Goal: Information Seeking & Learning: Understand process/instructions

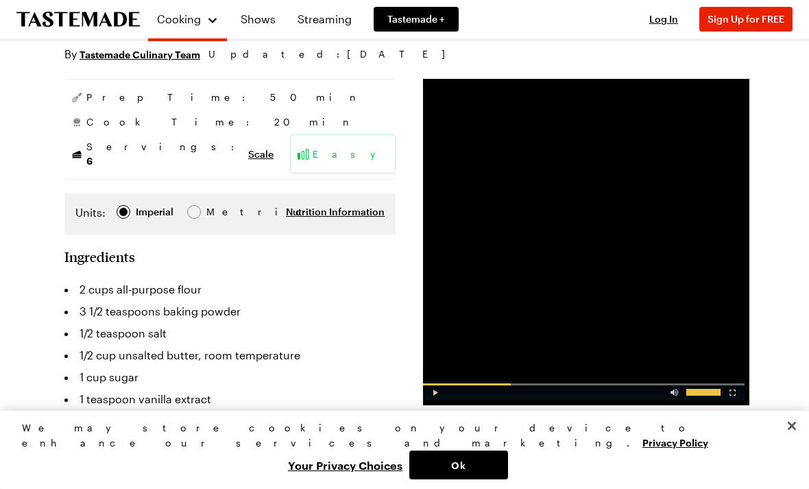
scroll to position [123, 0]
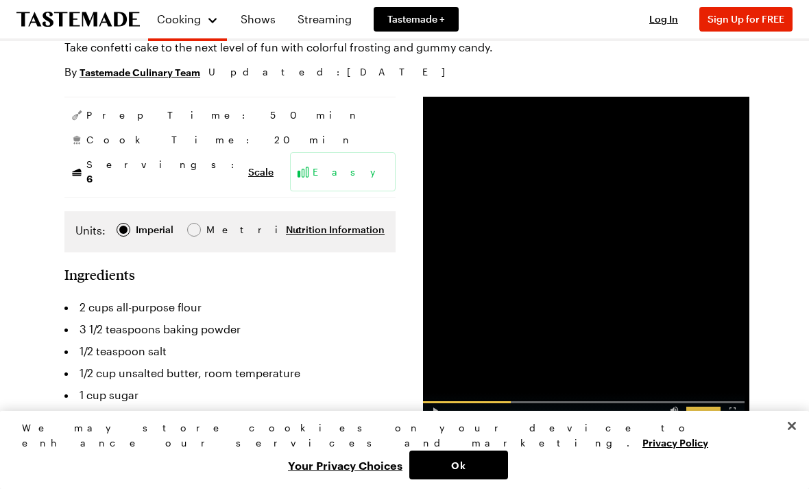
click at [429, 414] on div "Video Player" at bounding box center [435, 407] width 24 height 14
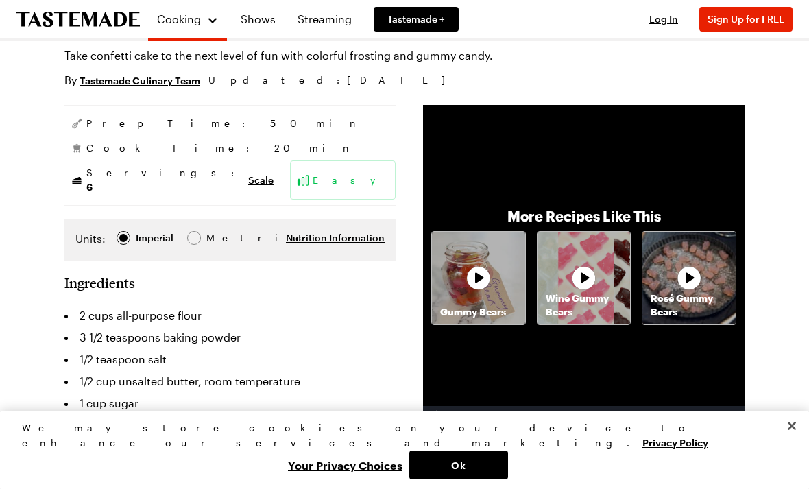
scroll to position [114, 0]
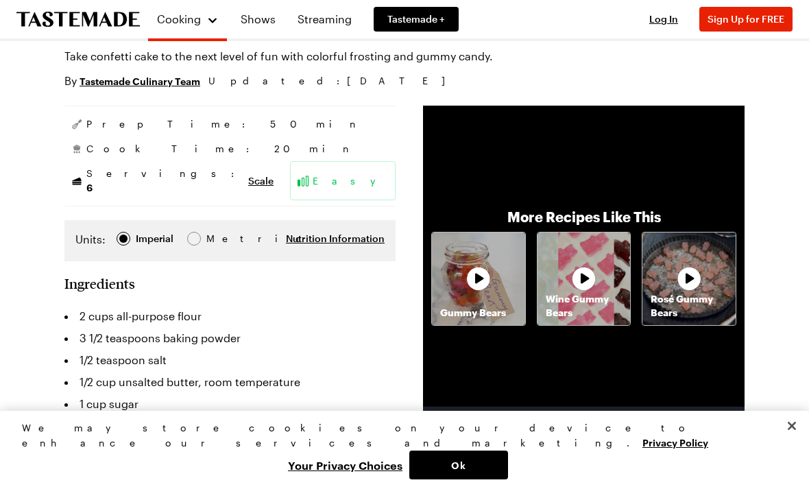
click at [248, 176] on span "Scale" at bounding box center [260, 181] width 25 height 14
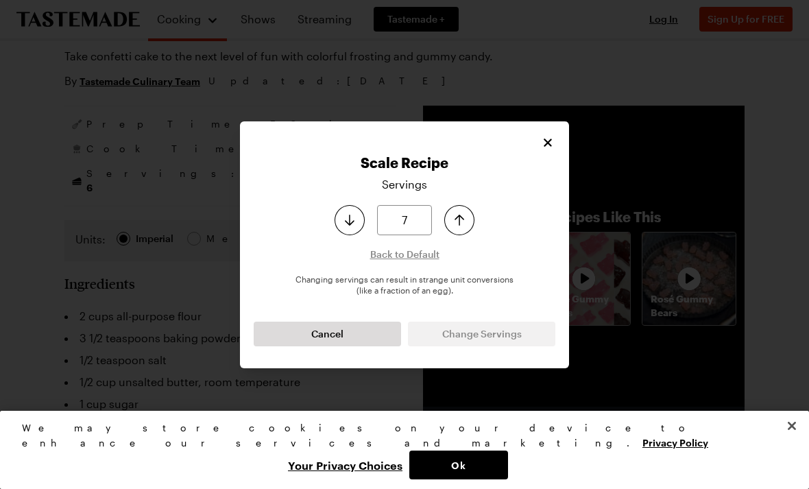
click at [452, 228] on icon "Increase serving size by one" at bounding box center [459, 220] width 16 height 16
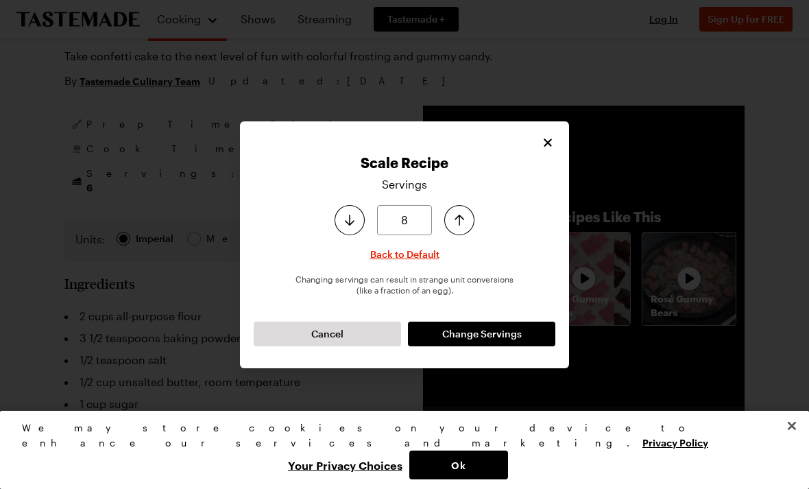
click at [453, 235] on button "Increase serving size by one" at bounding box center [459, 220] width 30 height 30
click at [458, 228] on icon "Increase serving size by one" at bounding box center [459, 220] width 16 height 16
type input "10"
click at [458, 228] on icon "Increase serving size by one" at bounding box center [459, 220] width 16 height 16
click at [436, 346] on button "Change Servings" at bounding box center [481, 333] width 147 height 25
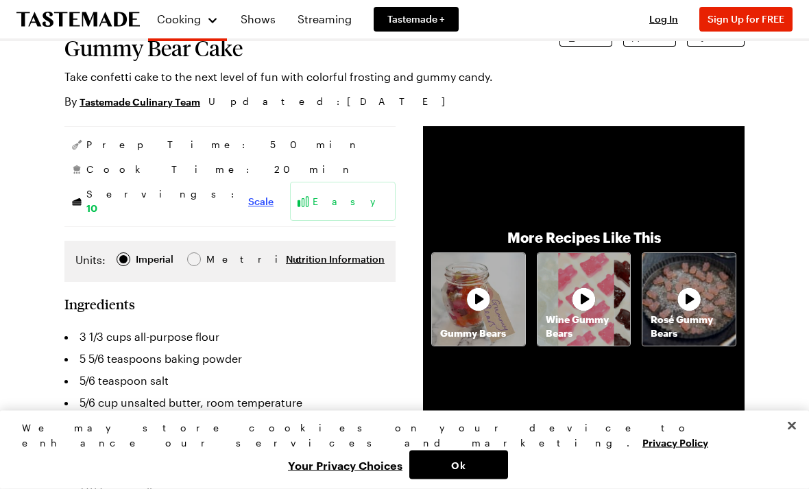
scroll to position [93, 0]
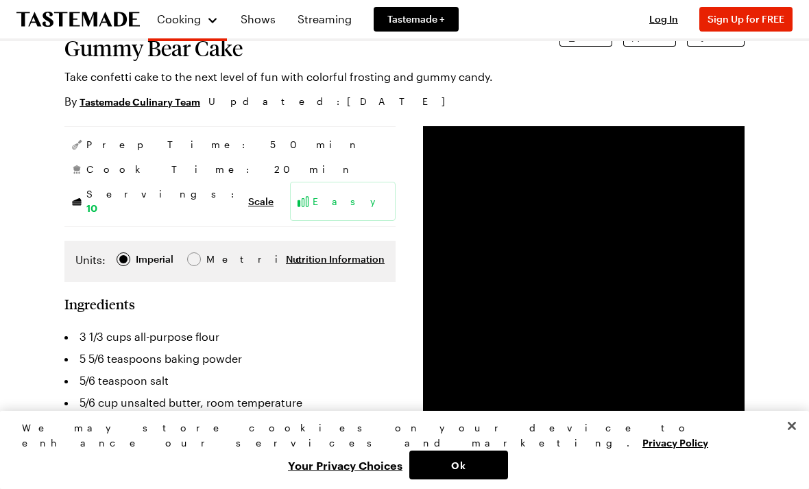
click at [492, 439] on div "Progress Bar" at bounding box center [555, 438] width 140 height 2
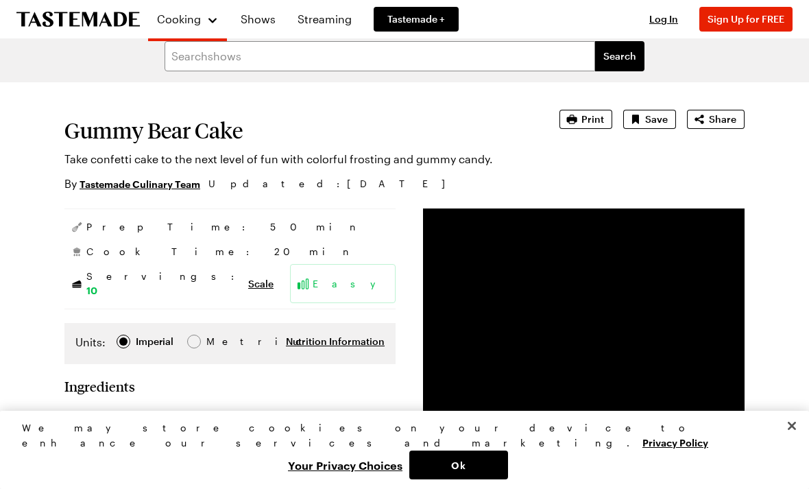
scroll to position [12, 0]
click at [642, 112] on icon "Save recipe" at bounding box center [635, 119] width 14 height 14
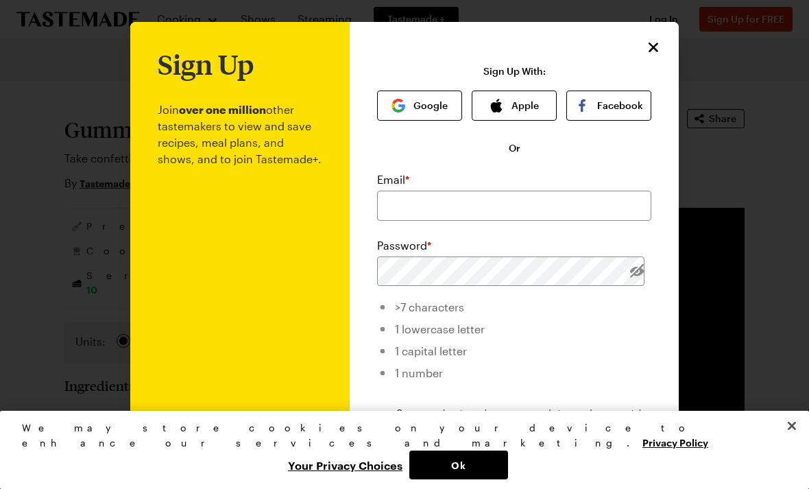
click at [661, 48] on button "Close" at bounding box center [653, 47] width 18 height 18
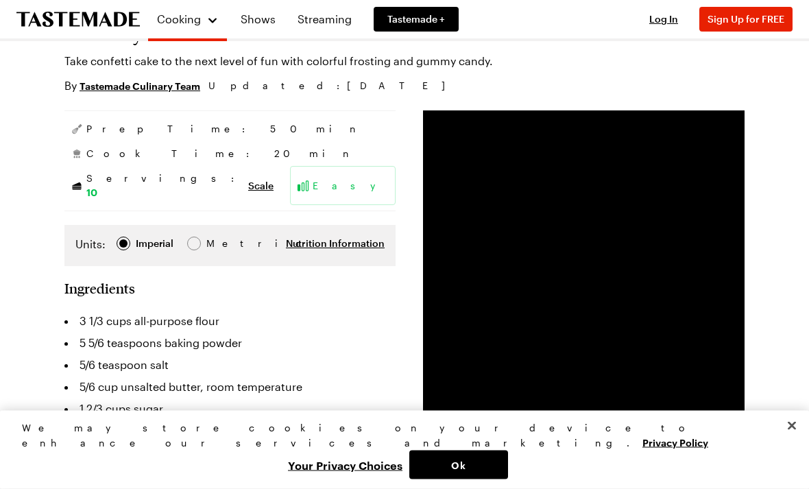
scroll to position [108, 0]
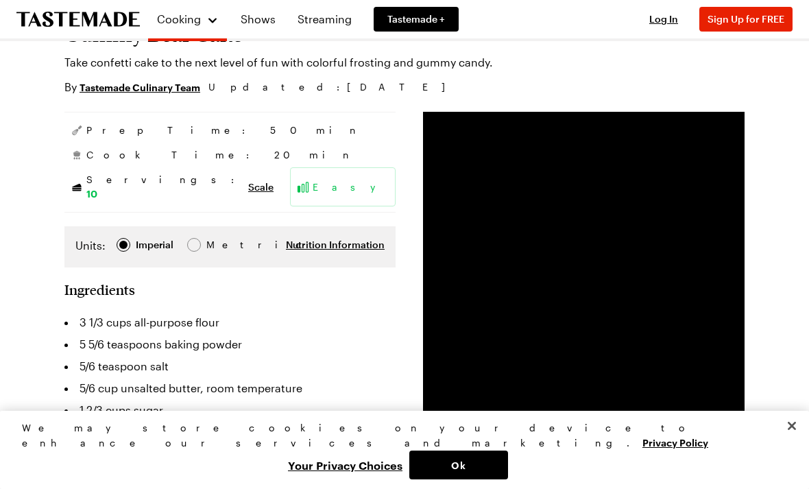
click at [359, 377] on li "5/6 cup unsalted butter, room temperature" at bounding box center [229, 388] width 331 height 22
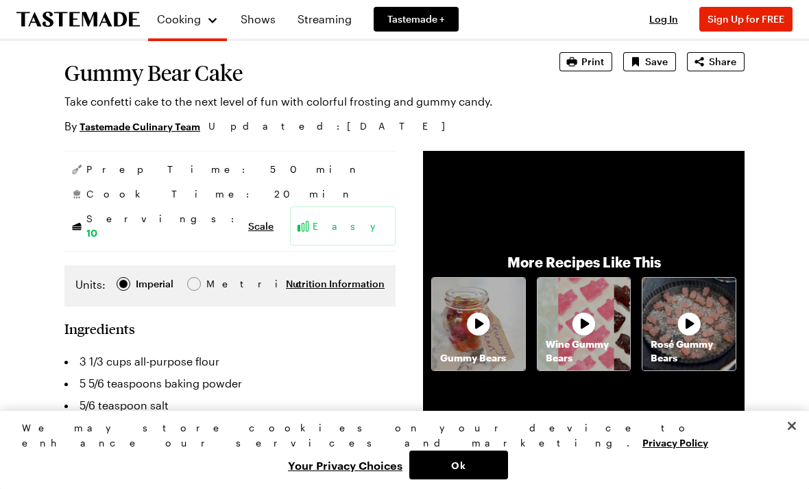
scroll to position [0, 0]
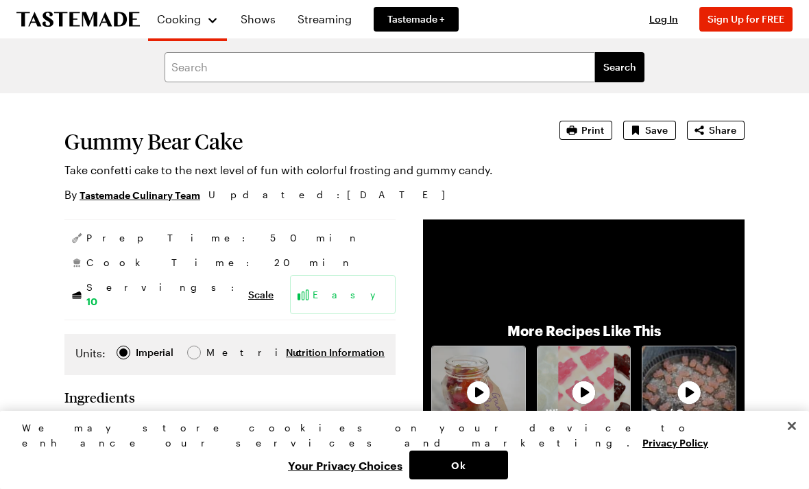
click at [662, 136] on span "Save" at bounding box center [656, 130] width 23 height 14
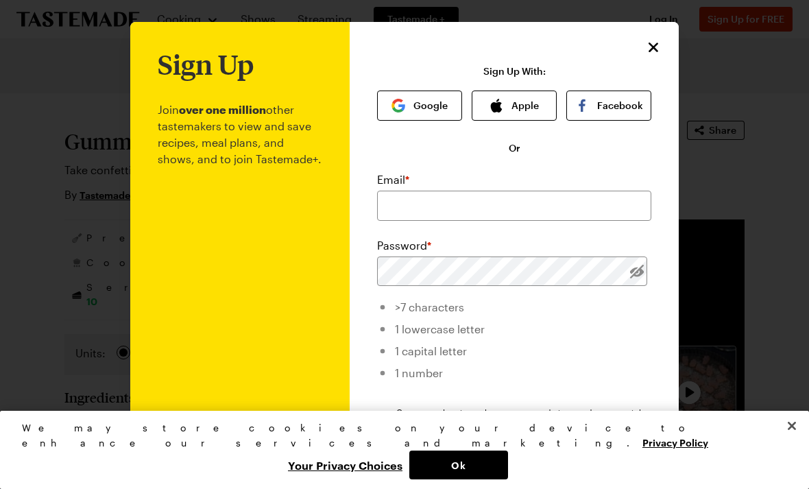
click at [635, 44] on div "Sign Up Join over one million other tastemakers to view and save recipes, meal …" at bounding box center [514, 326] width 329 height 608
click at [657, 47] on icon "Close" at bounding box center [653, 47] width 16 height 16
